Goal: Transaction & Acquisition: Purchase product/service

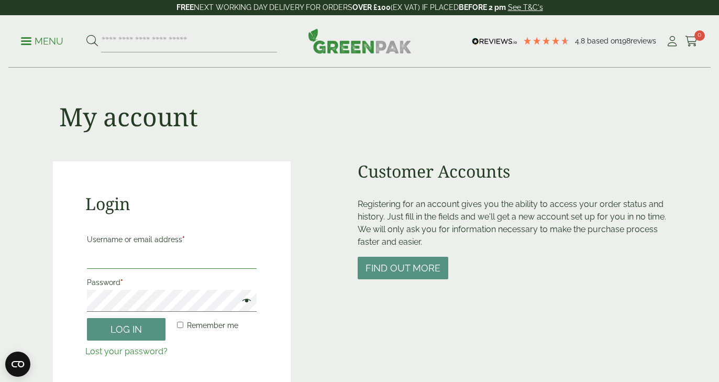
type input "**********"
click at [126, 328] on button "Log in" at bounding box center [126, 329] width 79 height 23
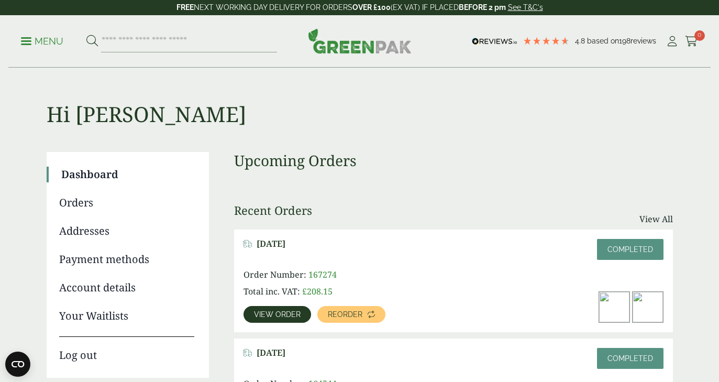
click at [263, 314] on span "View order" at bounding box center [277, 314] width 47 height 7
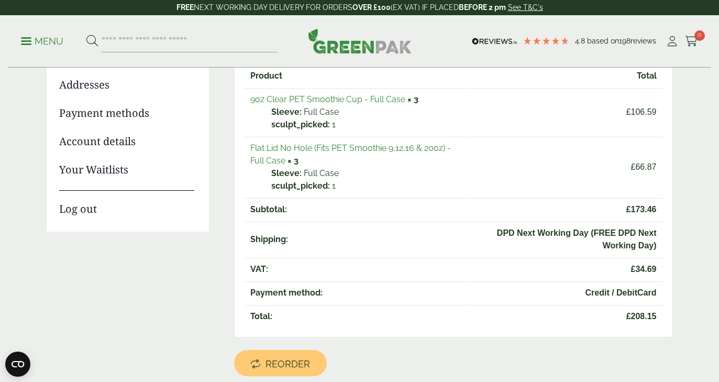
scroll to position [150, 0]
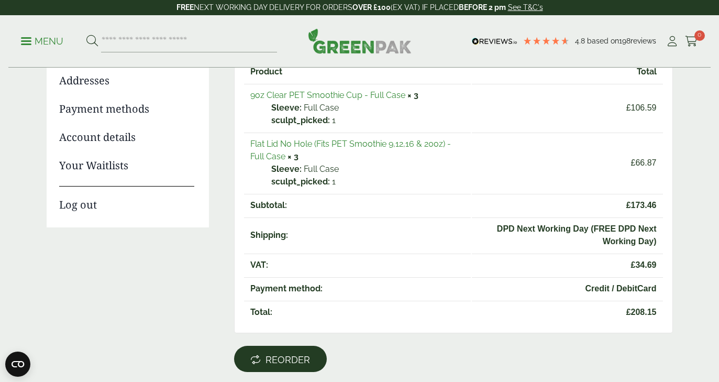
click at [286, 363] on span "Reorder" at bounding box center [288, 360] width 45 height 12
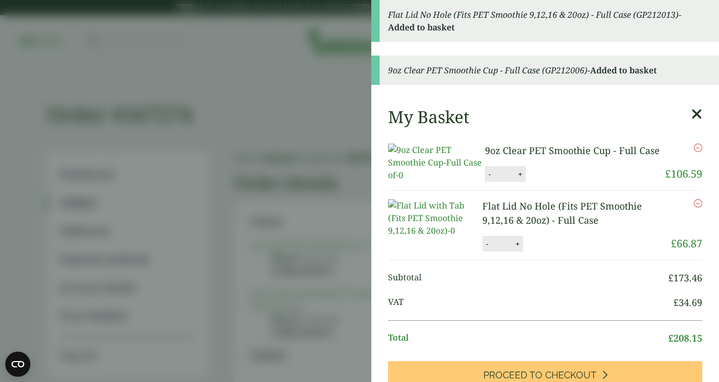
click at [253, 190] on aside "Flat Lid No Hole (Fits PET Smoothie 9,12,16 & 20oz) - Full Case (GP212013) - Ad…" at bounding box center [359, 191] width 719 height 382
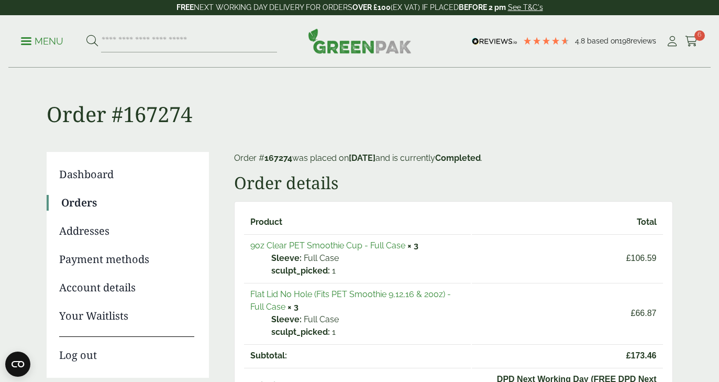
click at [94, 202] on link "Orders" at bounding box center [127, 203] width 133 height 16
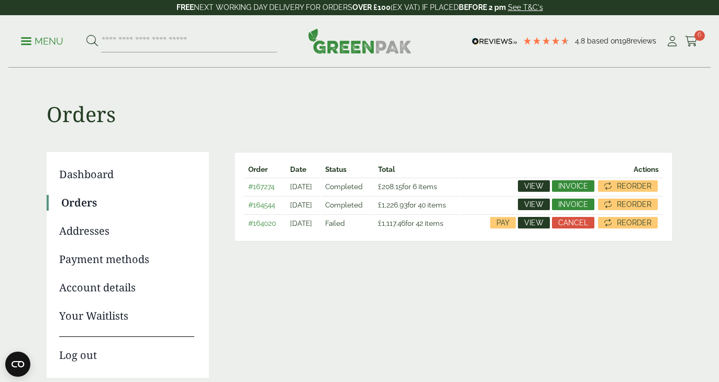
click at [537, 203] on span "View" at bounding box center [533, 204] width 19 height 7
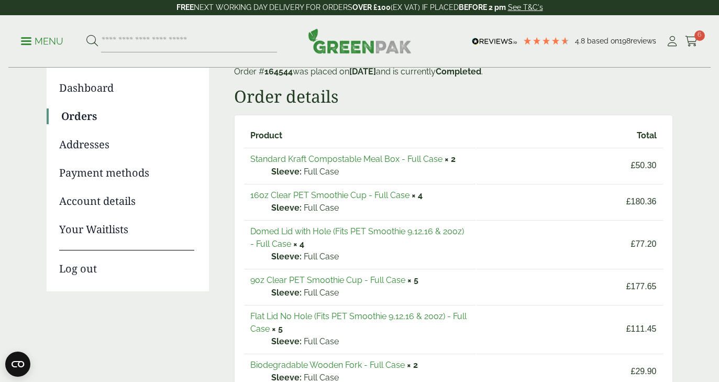
scroll to position [82, 0]
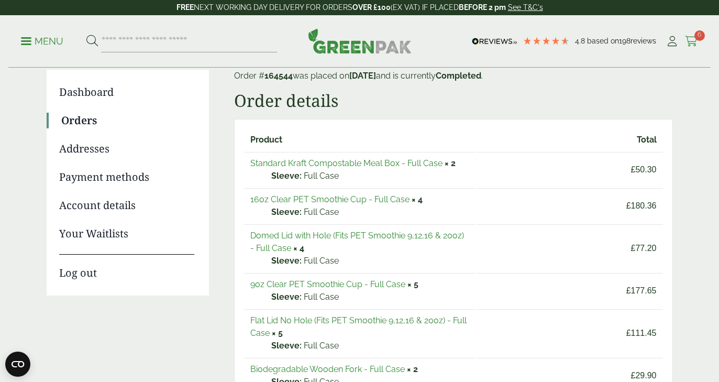
click at [696, 43] on icon at bounding box center [691, 41] width 13 height 10
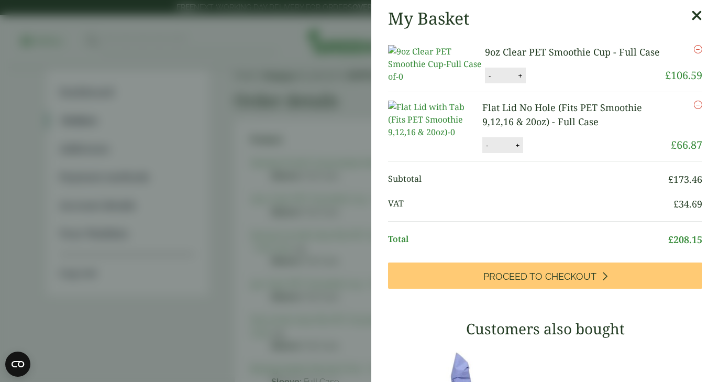
scroll to position [0, 0]
click at [695, 15] on icon at bounding box center [696, 15] width 11 height 15
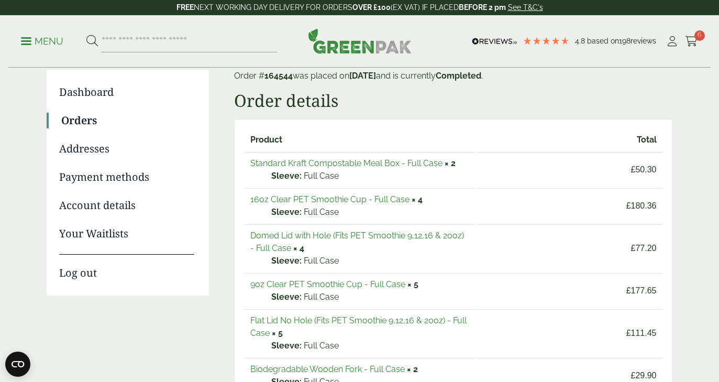
click at [373, 236] on link "Domed Lid with Hole (Fits PET Smoothie 9,12,16 & 20oz) - Full Case" at bounding box center [357, 241] width 214 height 23
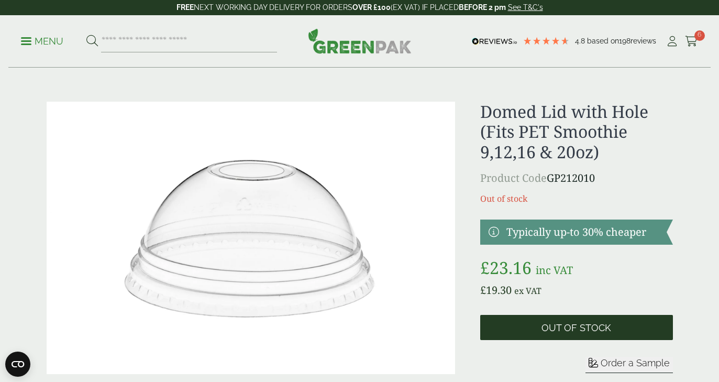
click at [550, 325] on span "Out of stock" at bounding box center [577, 328] width 70 height 12
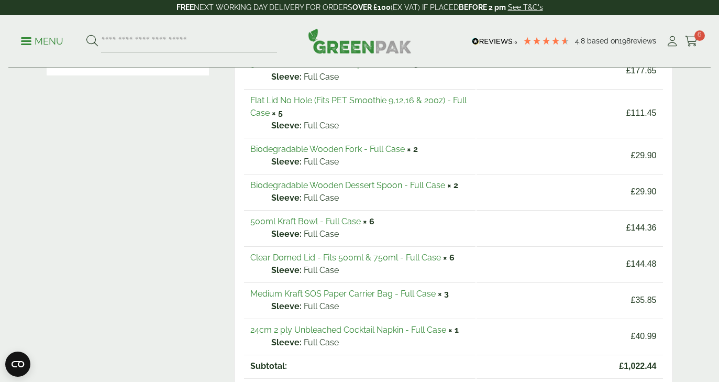
scroll to position [305, 0]
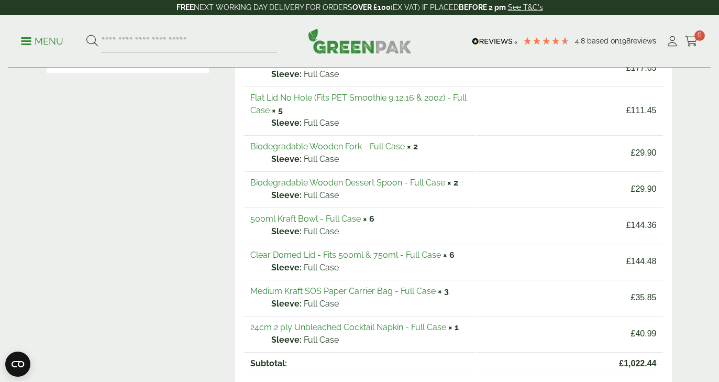
click at [354, 256] on link "Clear Domed Lid - Fits 500ml & 750ml - Full Case" at bounding box center [345, 255] width 191 height 10
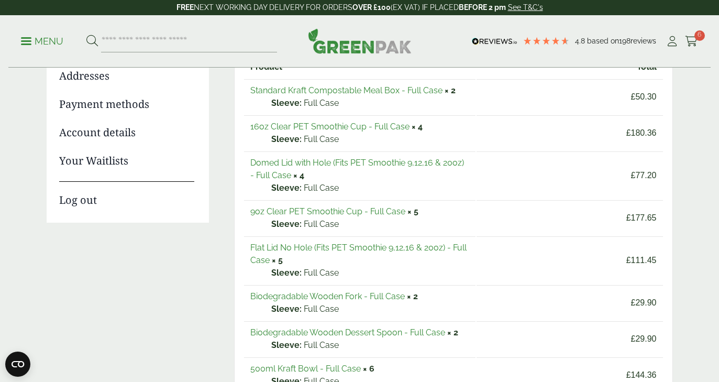
scroll to position [150, 0]
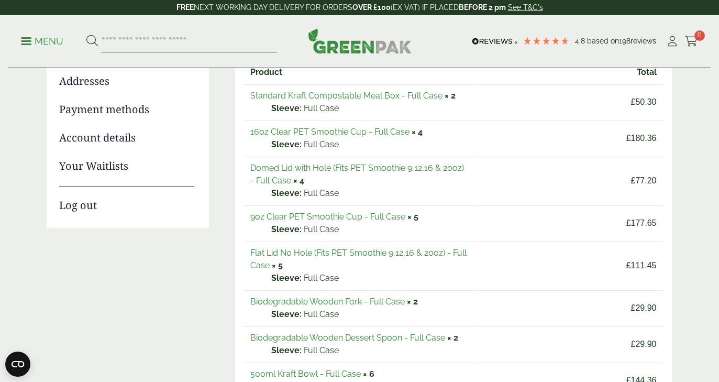
click at [206, 39] on input "search" at bounding box center [189, 41] width 176 height 22
type input "**********"
click at [92, 41] on button at bounding box center [92, 42] width 12 height 14
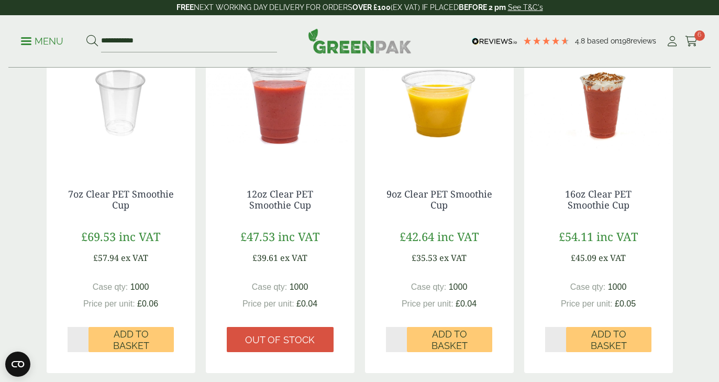
scroll to position [205, 0]
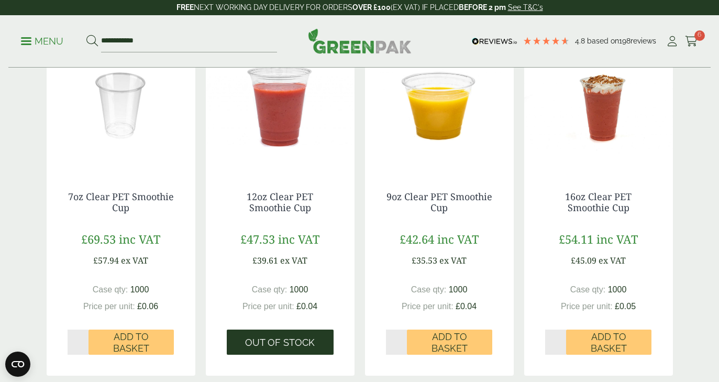
click at [292, 343] on span "Out of stock" at bounding box center [280, 343] width 70 height 12
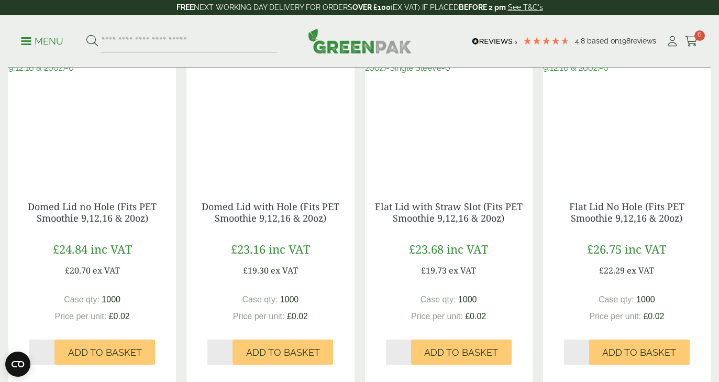
scroll to position [954, 0]
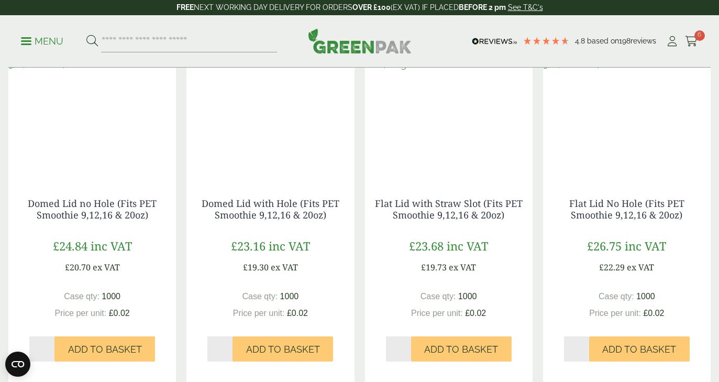
click at [228, 346] on input "*" at bounding box center [219, 348] width 25 height 25
click at [228, 352] on input "*" at bounding box center [219, 348] width 25 height 25
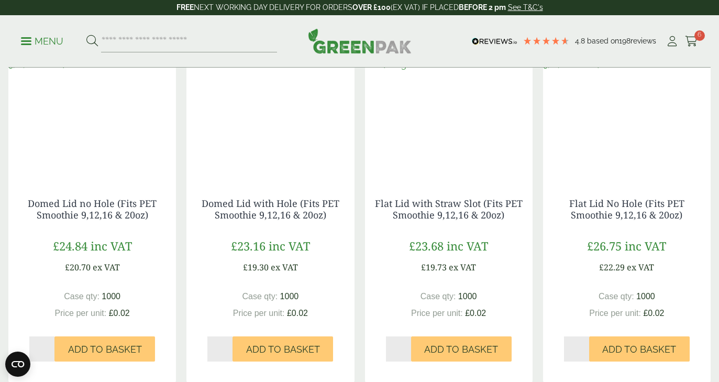
type input "*"
click at [228, 352] on input "*" at bounding box center [219, 348] width 25 height 25
click at [257, 347] on span "Add to Basket" at bounding box center [283, 350] width 74 height 12
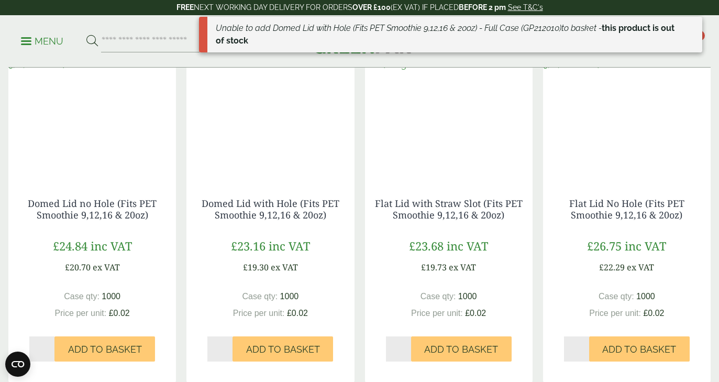
click at [407, 346] on input "*" at bounding box center [398, 348] width 25 height 25
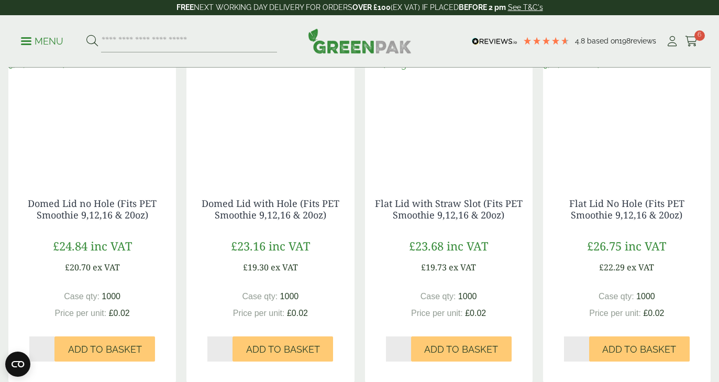
type input "*"
click at [406, 350] on input "*" at bounding box center [398, 348] width 25 height 25
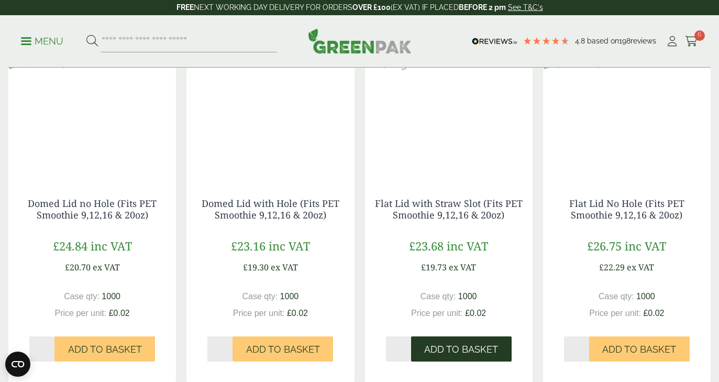
click at [430, 350] on span "Add to Basket" at bounding box center [461, 350] width 74 height 12
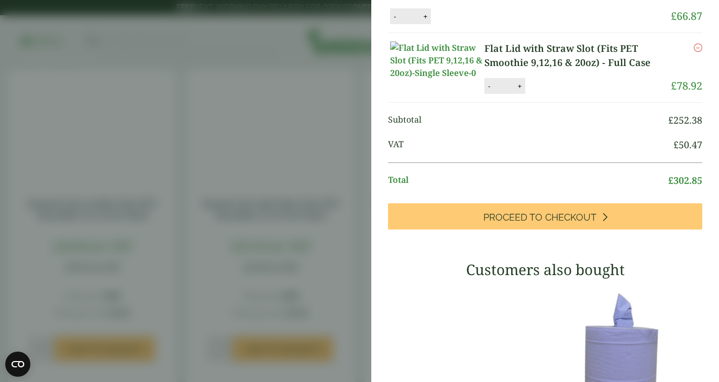
scroll to position [189, 0]
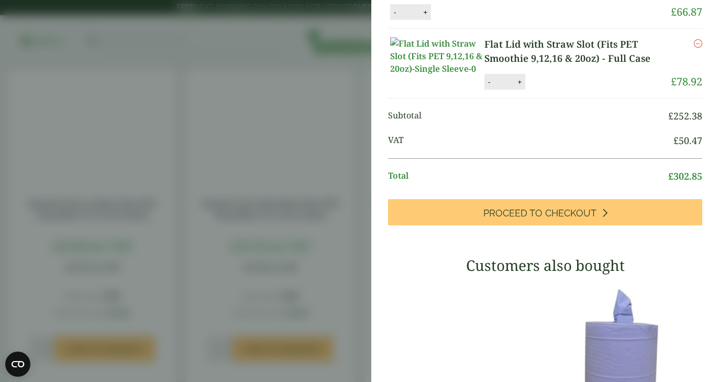
click at [325, 211] on aside "Flat Lid with Straw Slot (Fits PET Smoothie 9,12,16 & 20oz) - Full Case (GP2120…" at bounding box center [359, 191] width 719 height 382
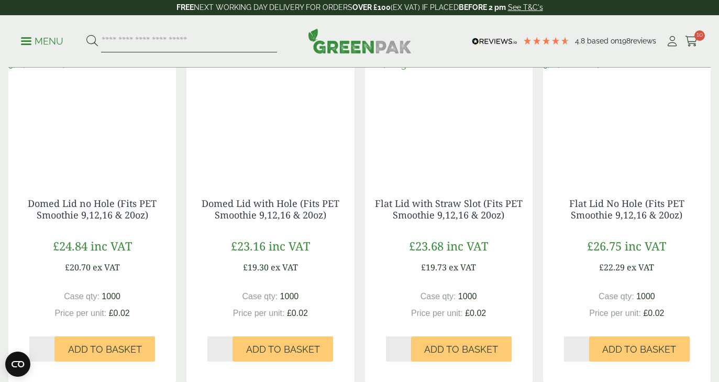
click at [178, 41] on input "search" at bounding box center [189, 41] width 176 height 22
type input "**********"
click at [92, 41] on button at bounding box center [92, 42] width 12 height 14
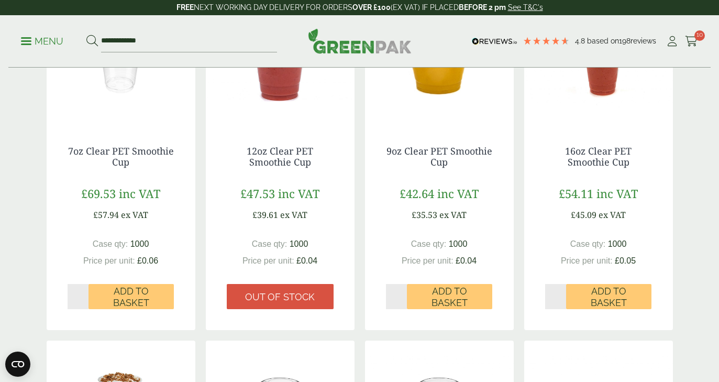
scroll to position [251, 0]
click at [562, 293] on input "*" at bounding box center [555, 295] width 21 height 25
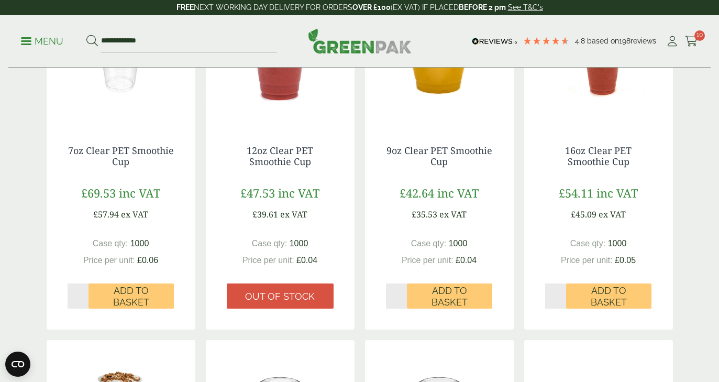
type input "*"
click at [564, 298] on input "*" at bounding box center [555, 295] width 21 height 25
click at [591, 297] on span "Add to Basket" at bounding box center [608, 296] width 71 height 23
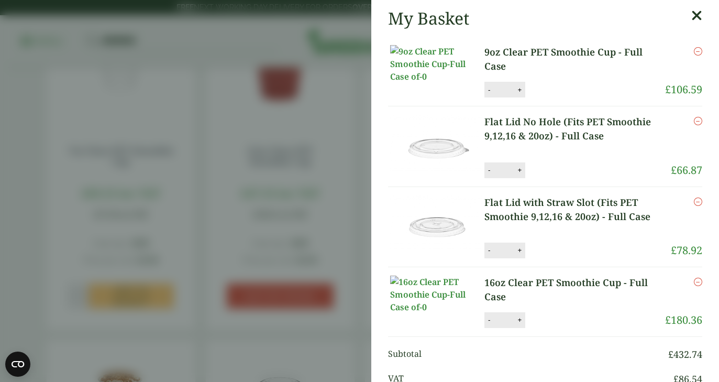
scroll to position [0, 0]
click at [698, 19] on icon at bounding box center [696, 15] width 11 height 15
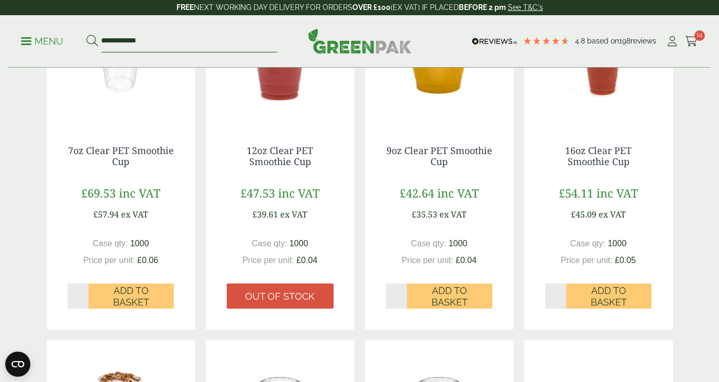
drag, startPoint x: 178, startPoint y: 39, endPoint x: 52, endPoint y: 29, distance: 126.1
click at [52, 29] on div "**********" at bounding box center [359, 41] width 702 height 52
type input "**********"
click at [92, 41] on button at bounding box center [92, 42] width 12 height 14
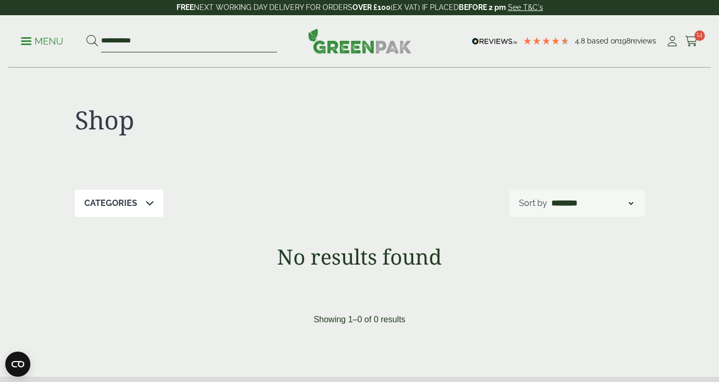
drag, startPoint x: 159, startPoint y: 43, endPoint x: 66, endPoint y: 33, distance: 93.2
click at [66, 33] on ul "**********" at bounding box center [149, 41] width 256 height 22
type input "***"
click at [92, 41] on button at bounding box center [92, 42] width 12 height 14
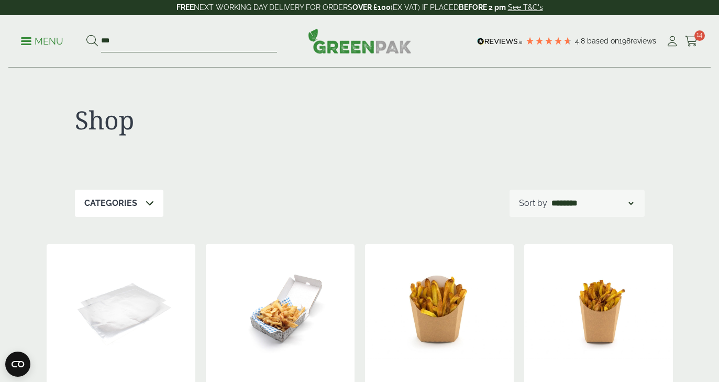
drag, startPoint x: 173, startPoint y: 51, endPoint x: 52, endPoint y: 30, distance: 122.2
click at [52, 30] on ul "Menu ***" at bounding box center [149, 41] width 256 height 22
type input "*********"
click at [92, 41] on button at bounding box center [92, 42] width 12 height 14
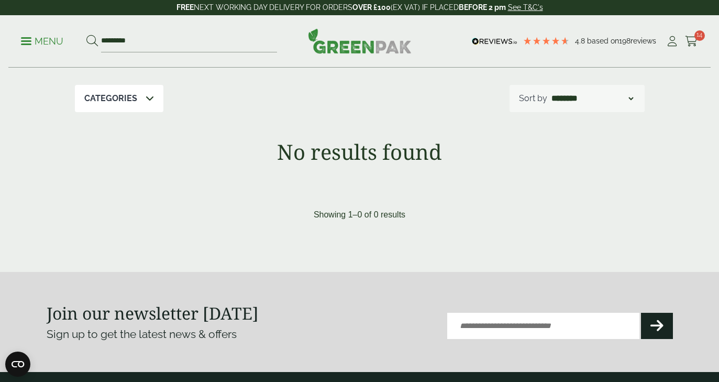
scroll to position [2, 0]
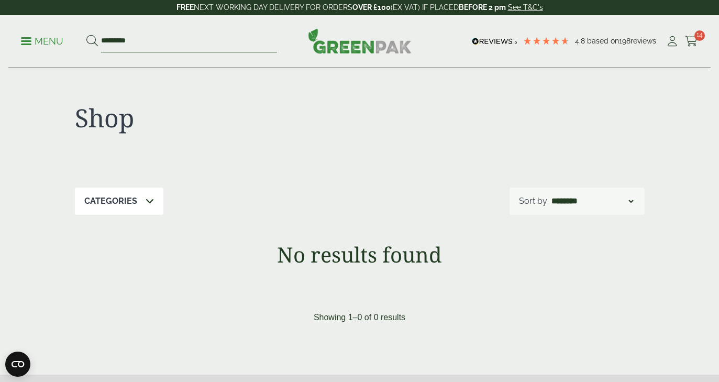
drag, startPoint x: 114, startPoint y: 39, endPoint x: 87, endPoint y: 39, distance: 26.2
click at [87, 39] on form "*********" at bounding box center [181, 41] width 191 height 22
click at [105, 41] on input "*****" at bounding box center [189, 41] width 176 height 22
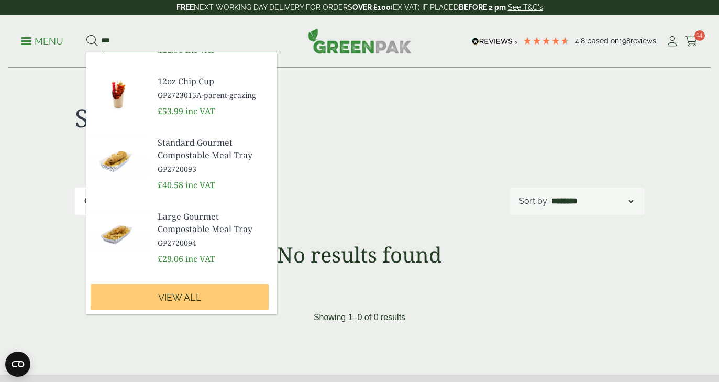
scroll to position [365, 0]
type input "***"
click at [92, 41] on button at bounding box center [92, 42] width 12 height 14
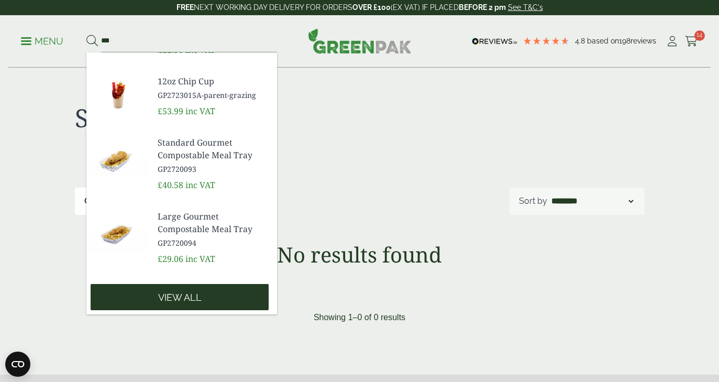
click at [159, 288] on link "View all" at bounding box center [180, 297] width 178 height 26
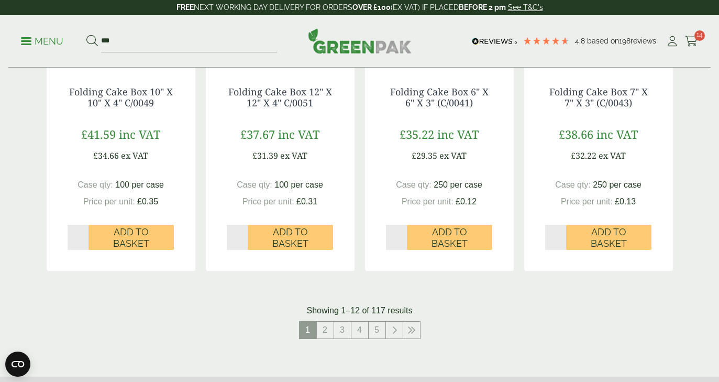
scroll to position [1028, 0]
click at [327, 322] on link "2" at bounding box center [325, 329] width 17 height 17
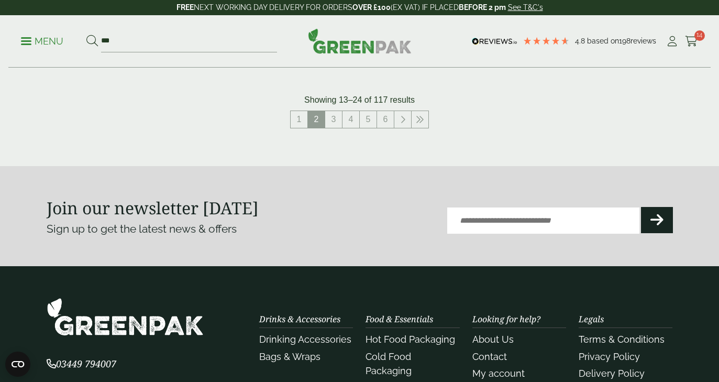
scroll to position [1201, 0]
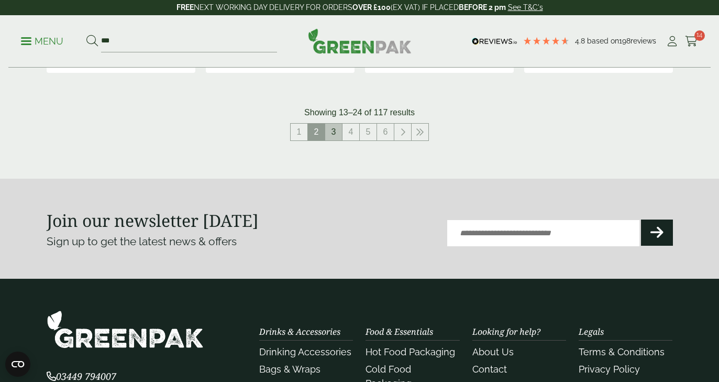
click at [332, 130] on link "3" at bounding box center [333, 132] width 17 height 17
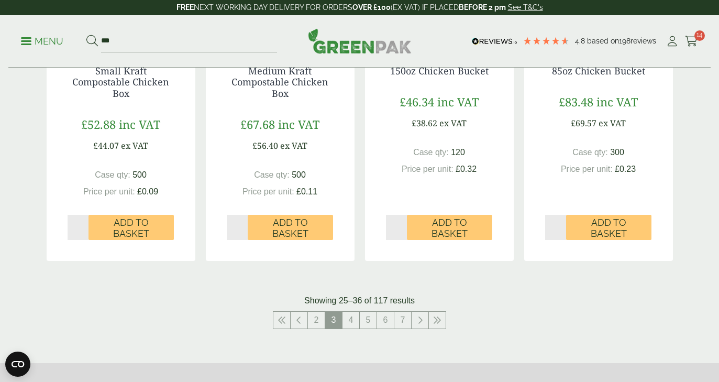
scroll to position [1038, 0]
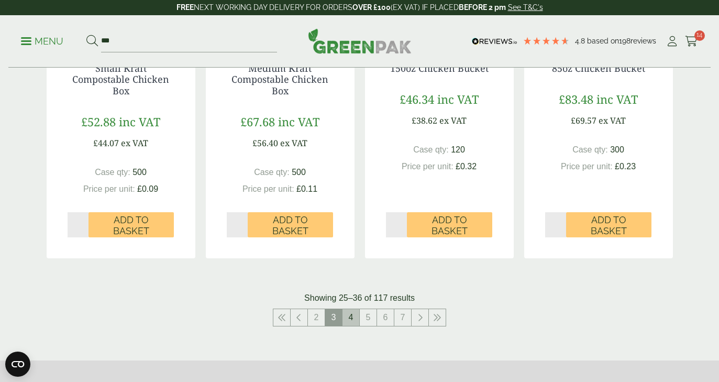
click at [354, 315] on link "4" at bounding box center [351, 317] width 17 height 17
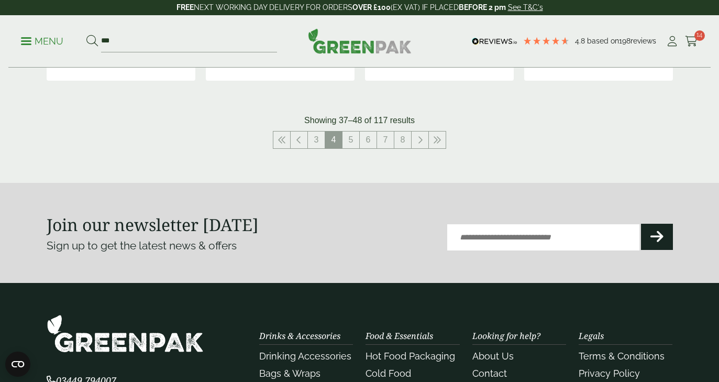
scroll to position [1190, 0]
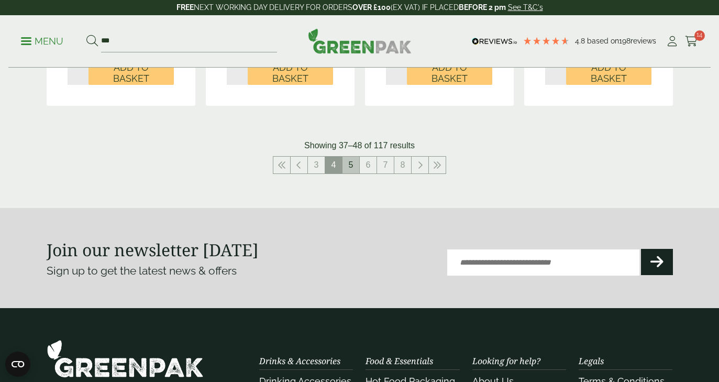
click at [355, 163] on link "5" at bounding box center [351, 165] width 17 height 17
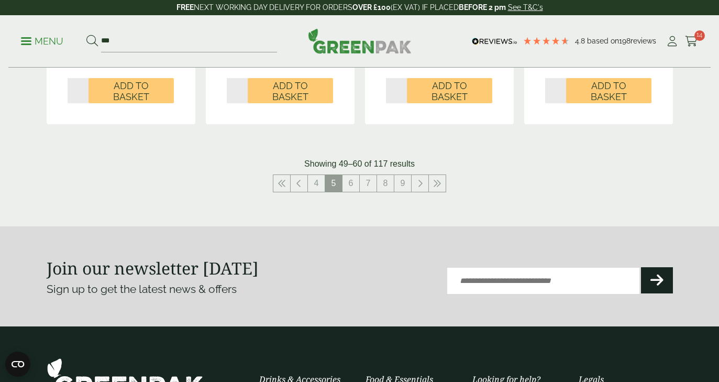
scroll to position [1172, 0]
click at [348, 182] on link "6" at bounding box center [351, 183] width 17 height 17
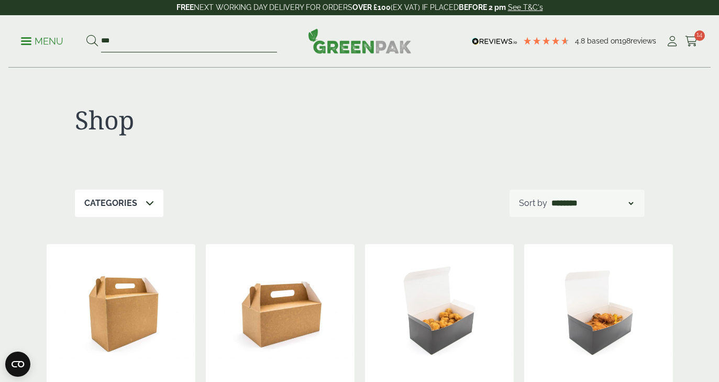
click at [149, 34] on input "***" at bounding box center [189, 41] width 176 height 22
click at [139, 40] on input "***" at bounding box center [189, 41] width 176 height 22
type input "****"
click at [92, 41] on button at bounding box center [92, 42] width 12 height 14
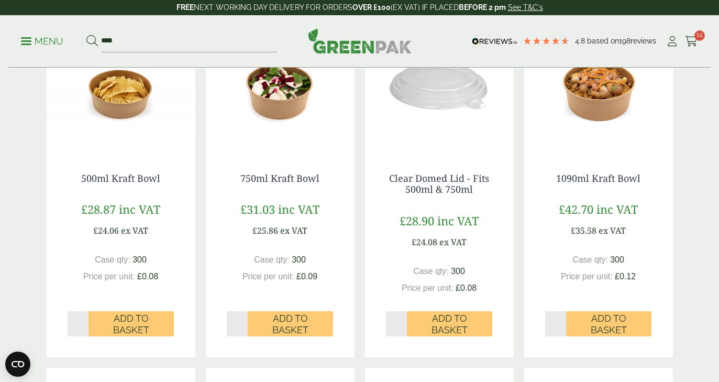
scroll to position [225, 0]
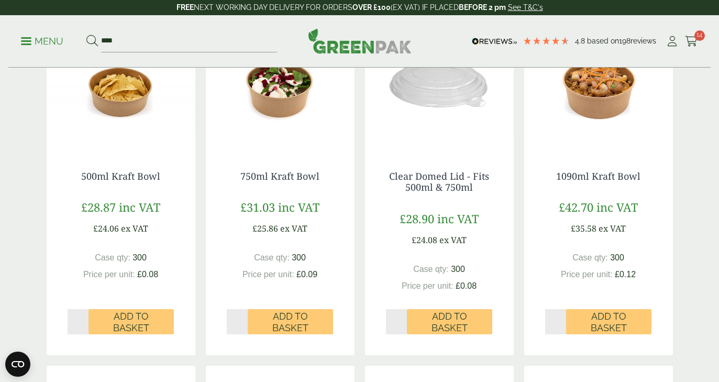
click at [84, 318] on input "*" at bounding box center [78, 321] width 21 height 25
type input "*"
click at [85, 318] on input "*" at bounding box center [78, 321] width 21 height 25
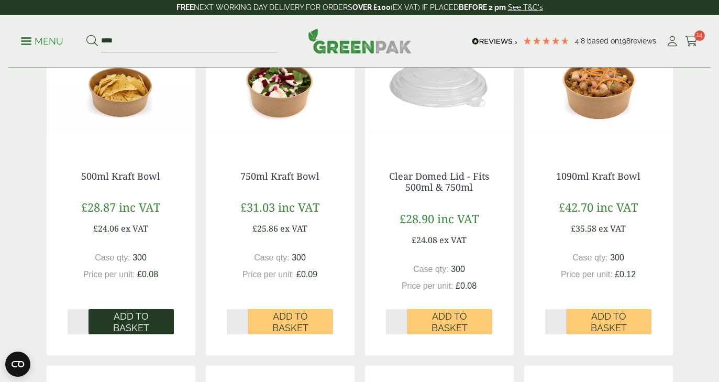
click at [110, 321] on span "Add to Basket" at bounding box center [131, 322] width 71 height 23
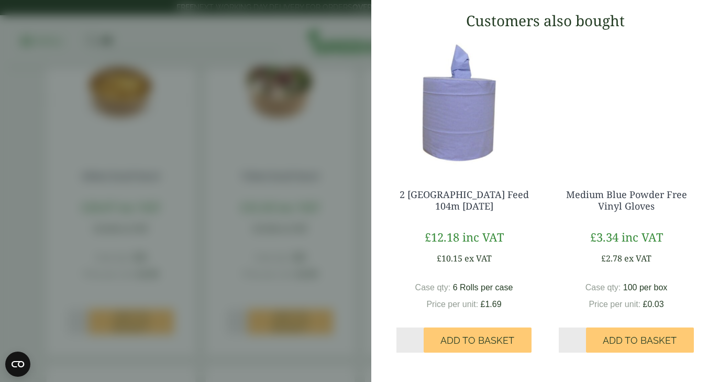
scroll to position [254, 0]
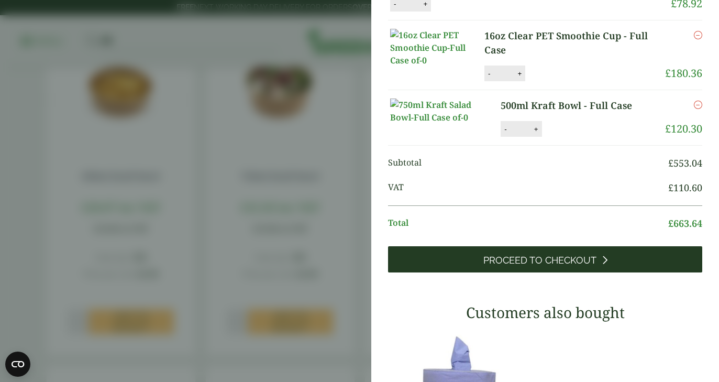
click at [561, 266] on span "Proceed to Checkout" at bounding box center [539, 261] width 113 height 12
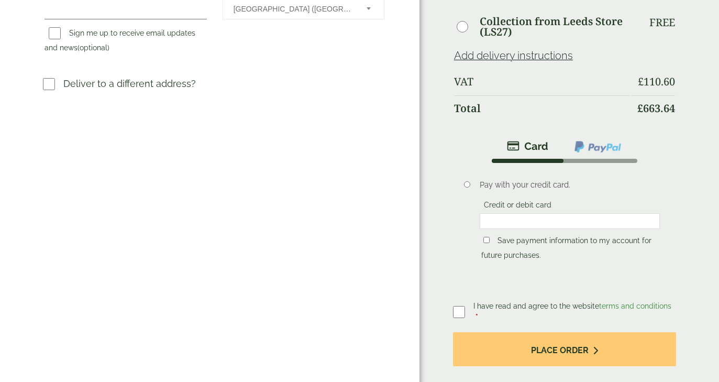
scroll to position [478, 0]
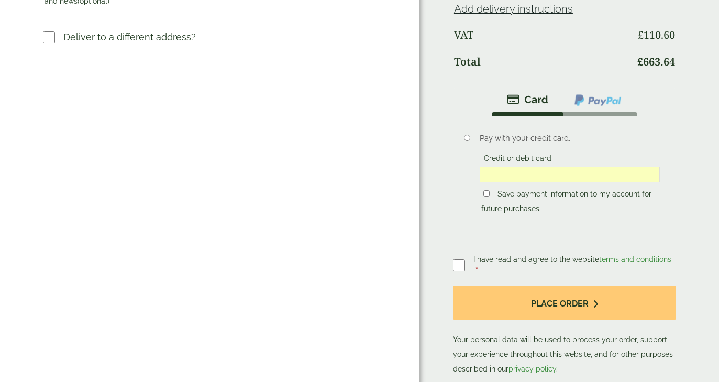
click at [571, 215] on p "Save payment information to my account for future purchases." at bounding box center [570, 201] width 180 height 32
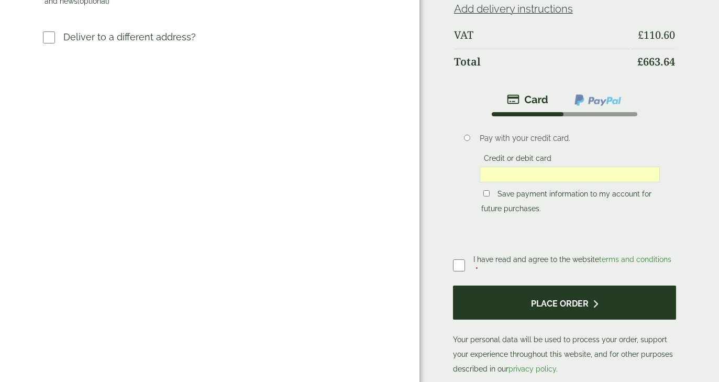
click at [494, 294] on button "Place order" at bounding box center [564, 302] width 223 height 34
